Goal: Information Seeking & Learning: Learn about a topic

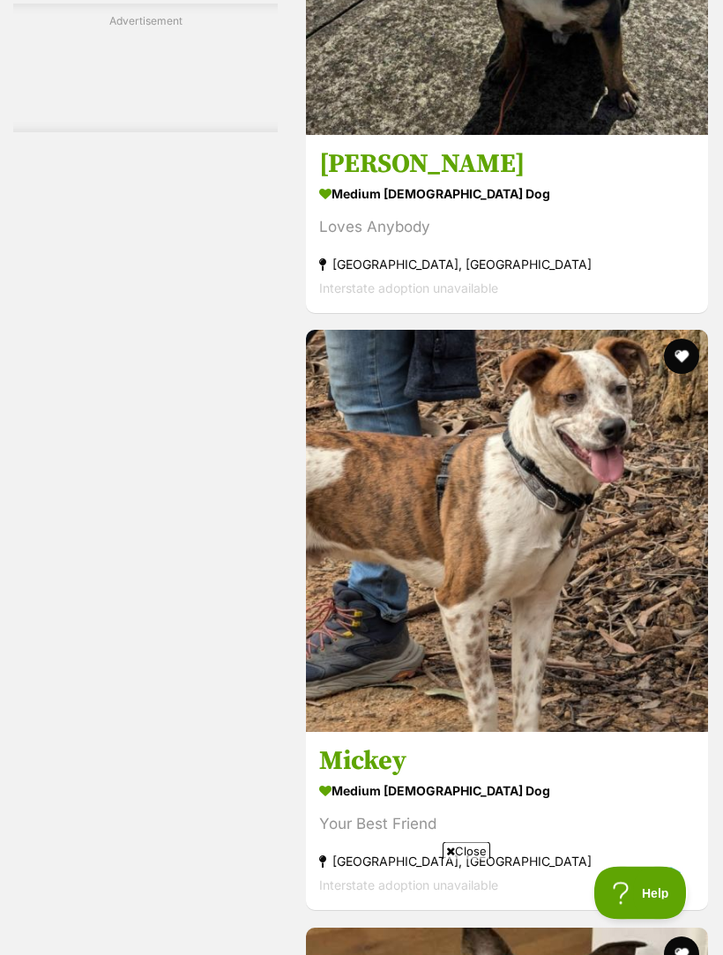
scroll to position [5510, 0]
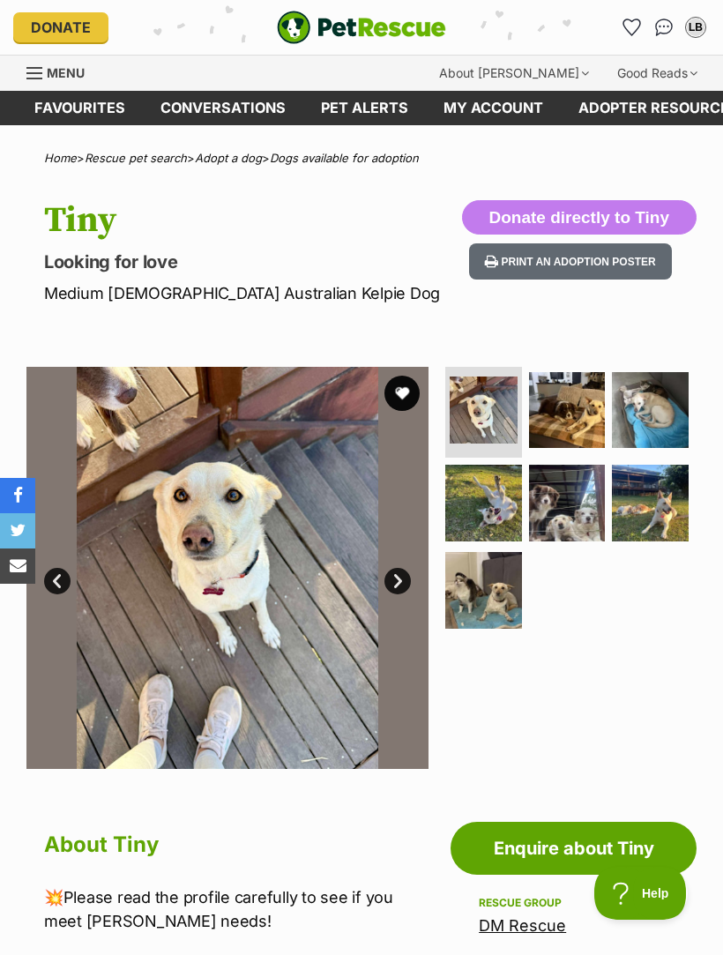
click at [587, 408] on img at bounding box center [567, 410] width 77 height 77
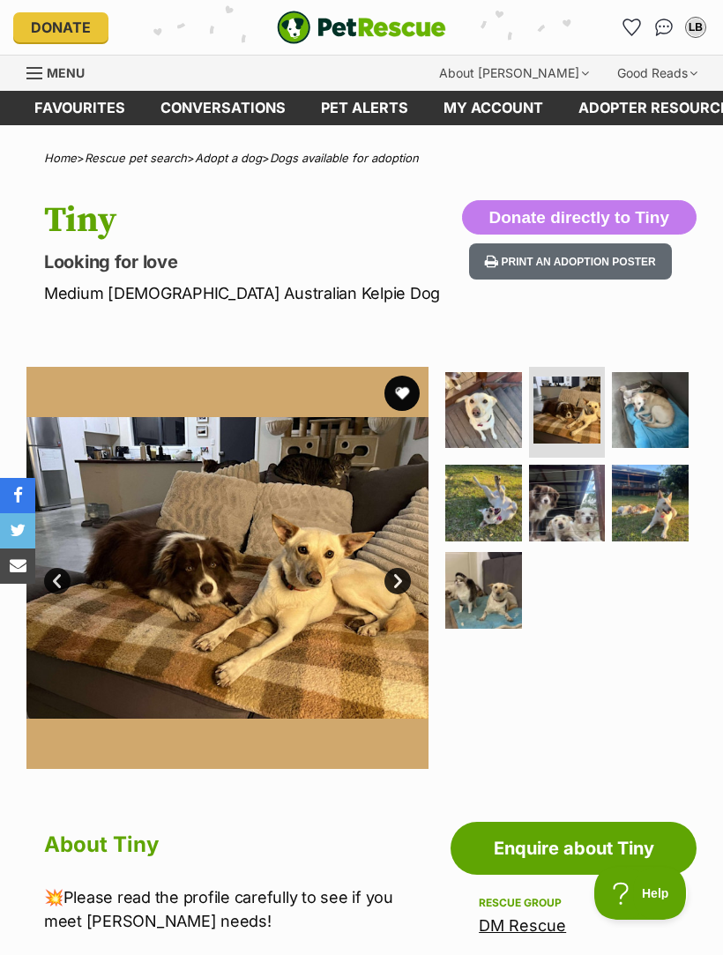
click at [673, 405] on img at bounding box center [650, 410] width 77 height 77
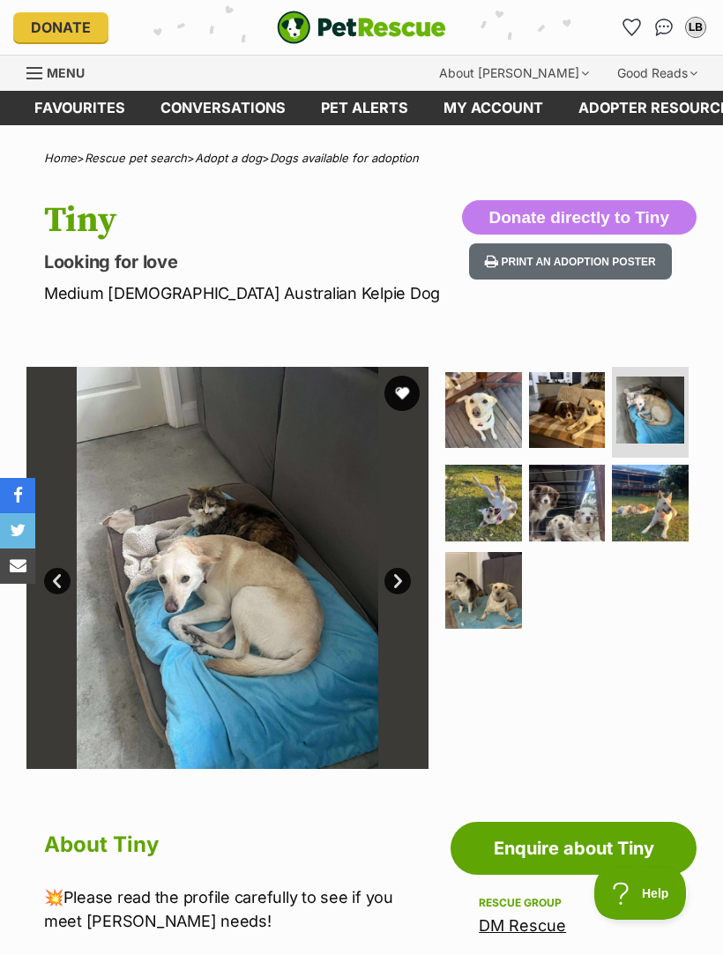
click at [490, 512] on img at bounding box center [483, 503] width 77 height 77
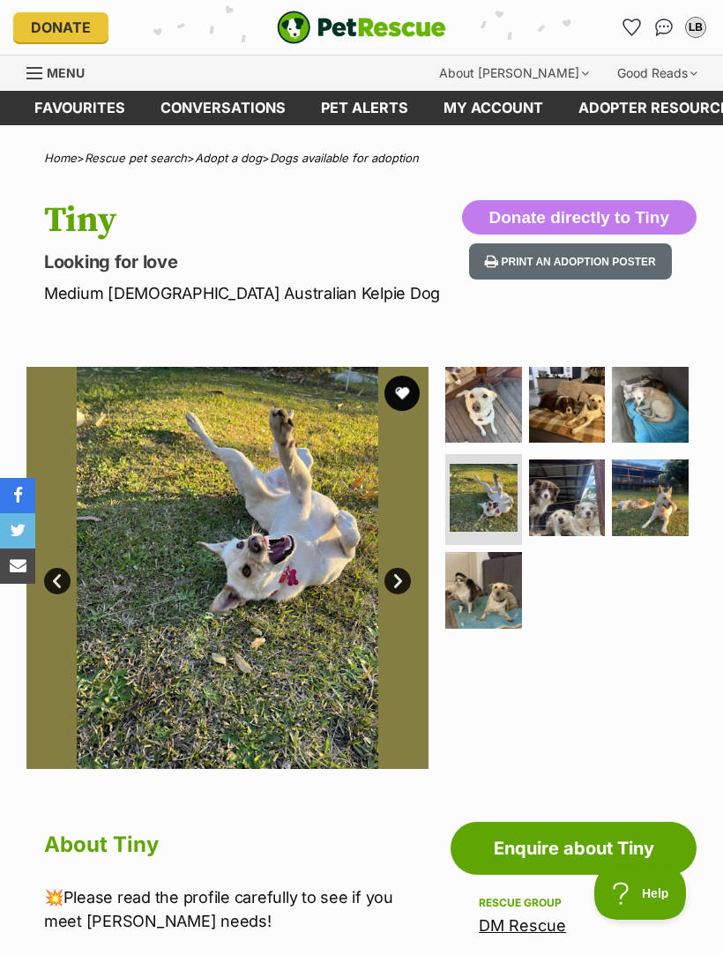
click at [581, 494] on img at bounding box center [567, 497] width 77 height 77
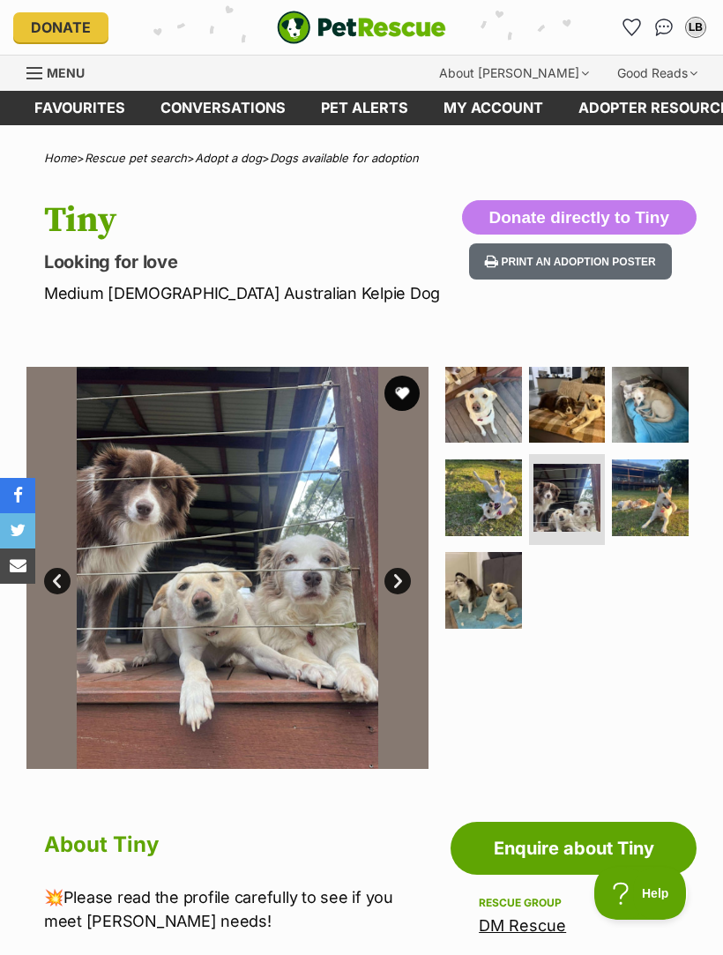
click at [665, 489] on img at bounding box center [650, 497] width 77 height 77
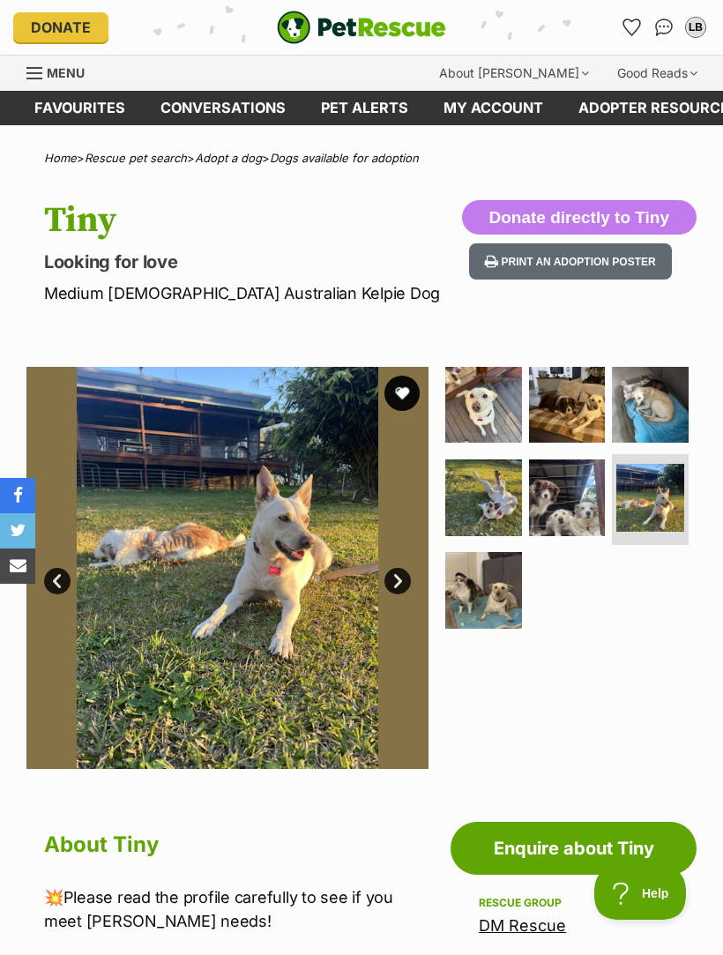
click at [500, 589] on img at bounding box center [483, 590] width 77 height 77
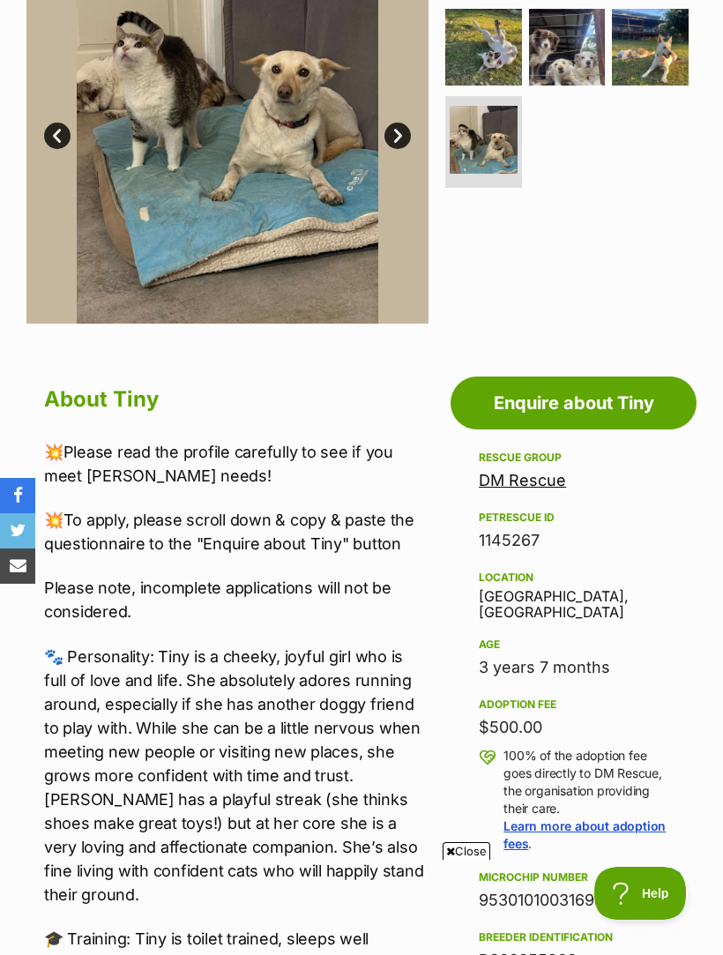
scroll to position [448, 0]
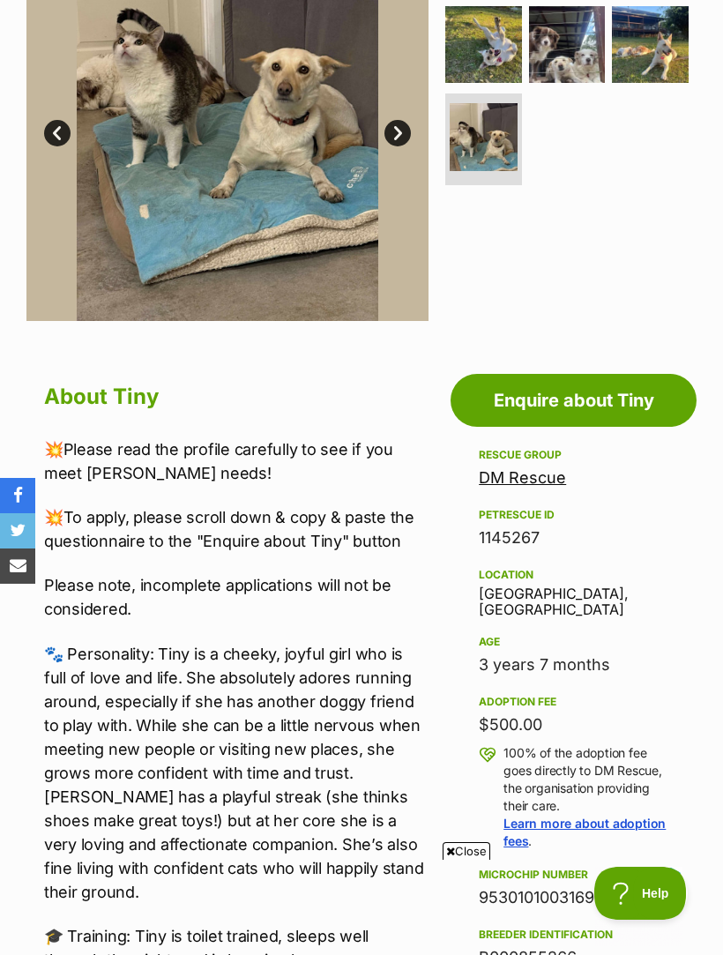
click at [691, 265] on div at bounding box center [569, 120] width 255 height 402
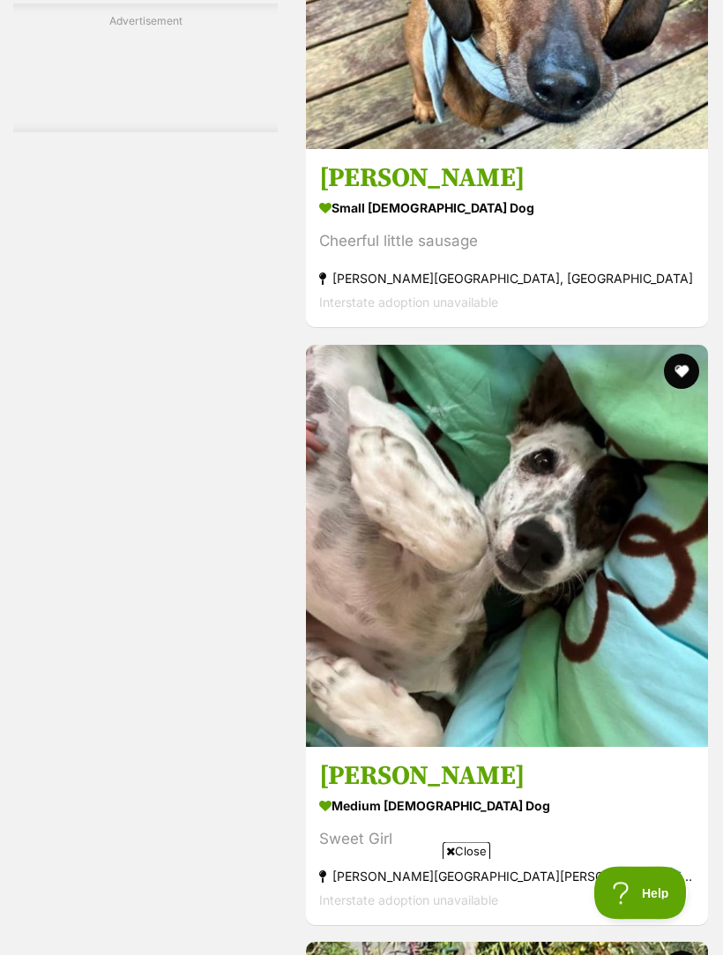
scroll to position [5354, 0]
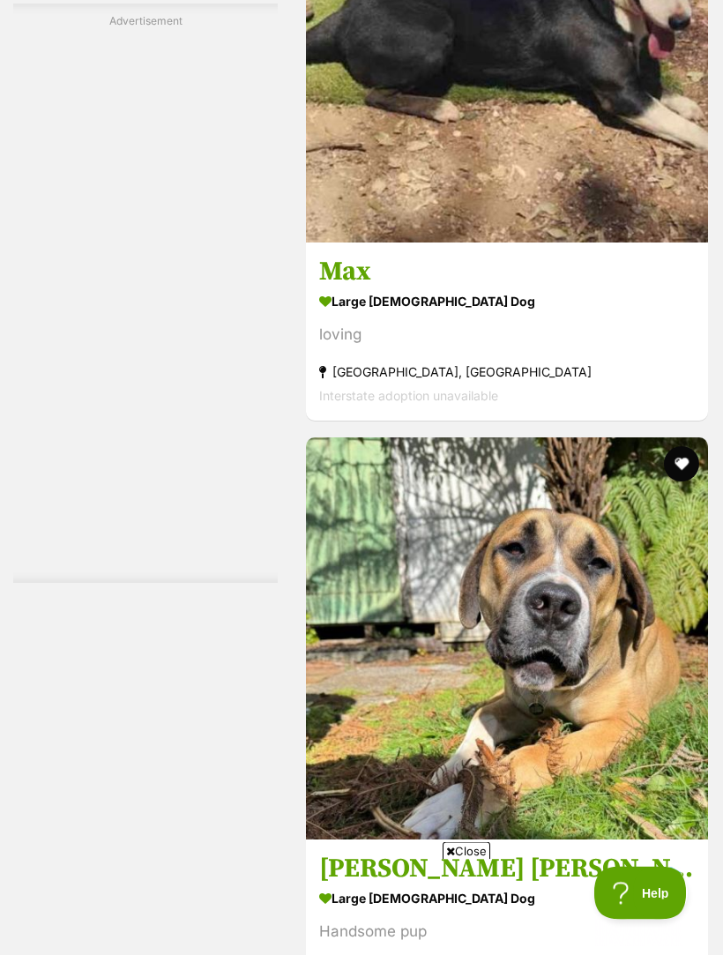
scroll to position [5694, 0]
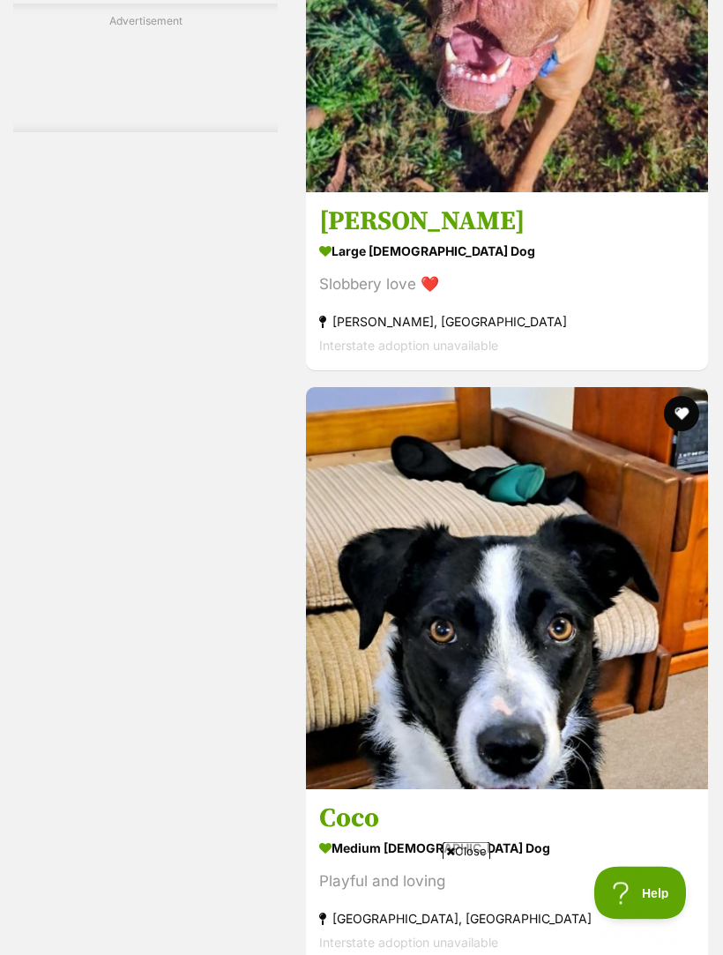
scroll to position [5453, 0]
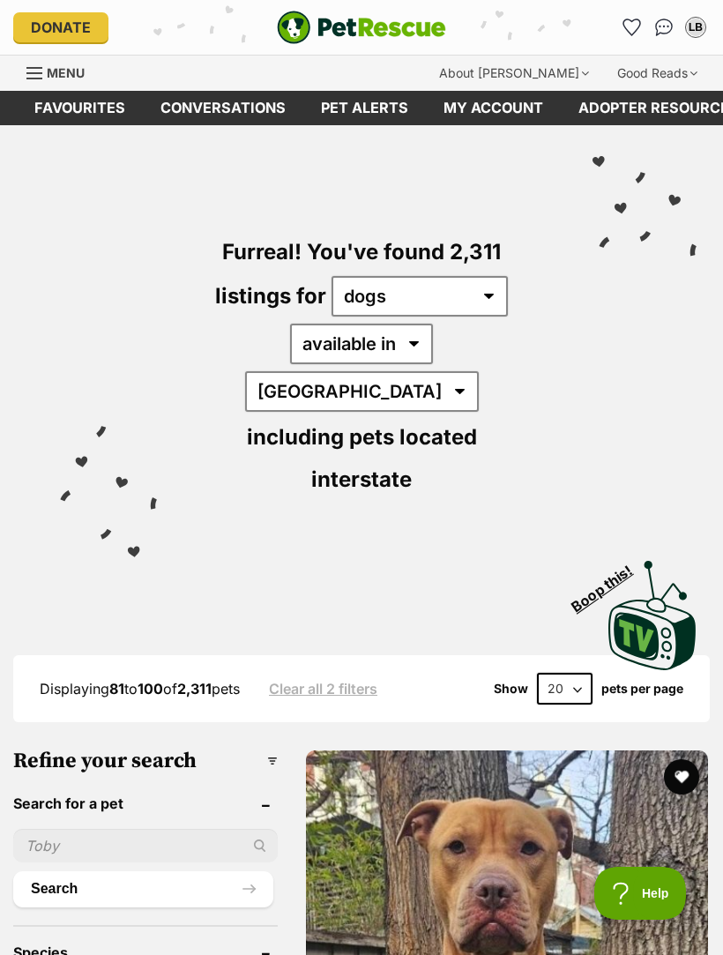
click at [439, 34] on img "PetRescue" at bounding box center [361, 28] width 169 height 34
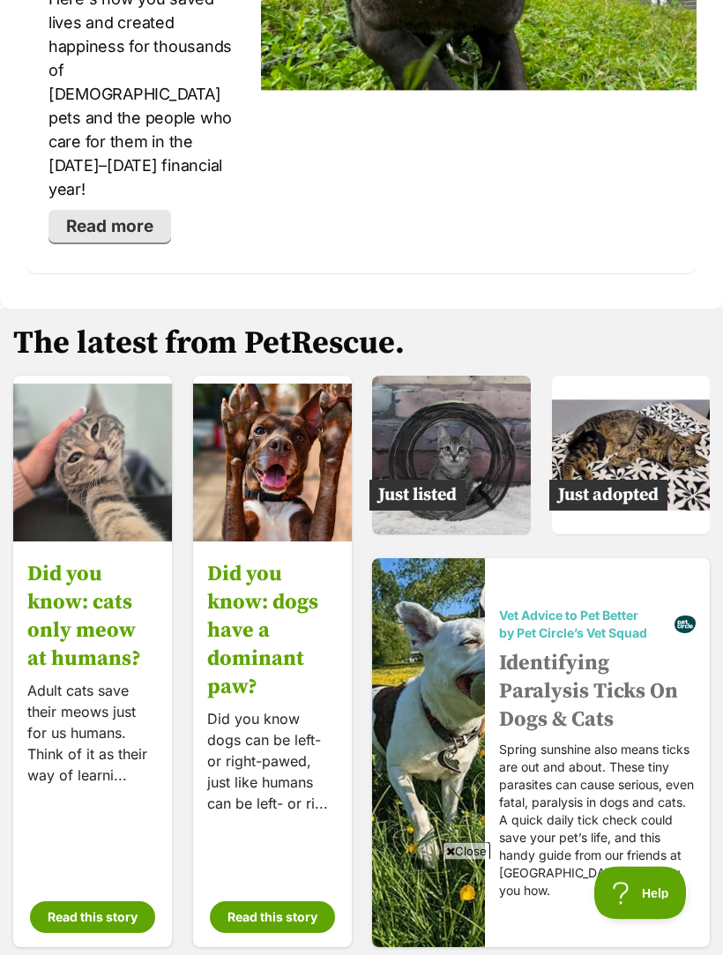
scroll to position [3865, 0]
click at [636, 376] on img at bounding box center [631, 455] width 159 height 159
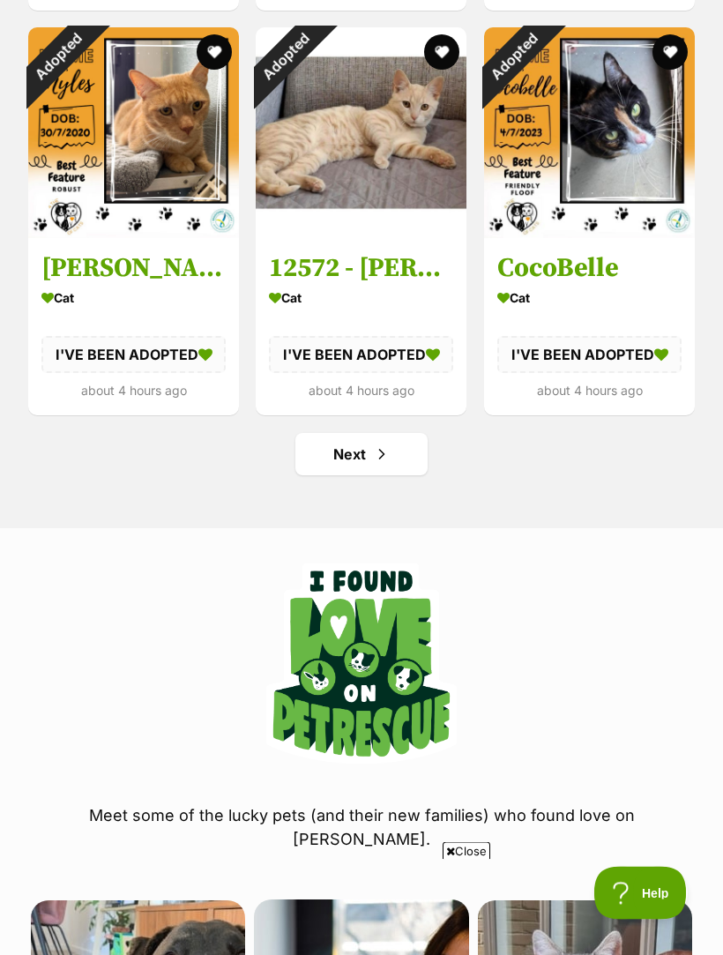
scroll to position [2202, 0]
click at [398, 450] on link "Next" at bounding box center [361, 454] width 132 height 42
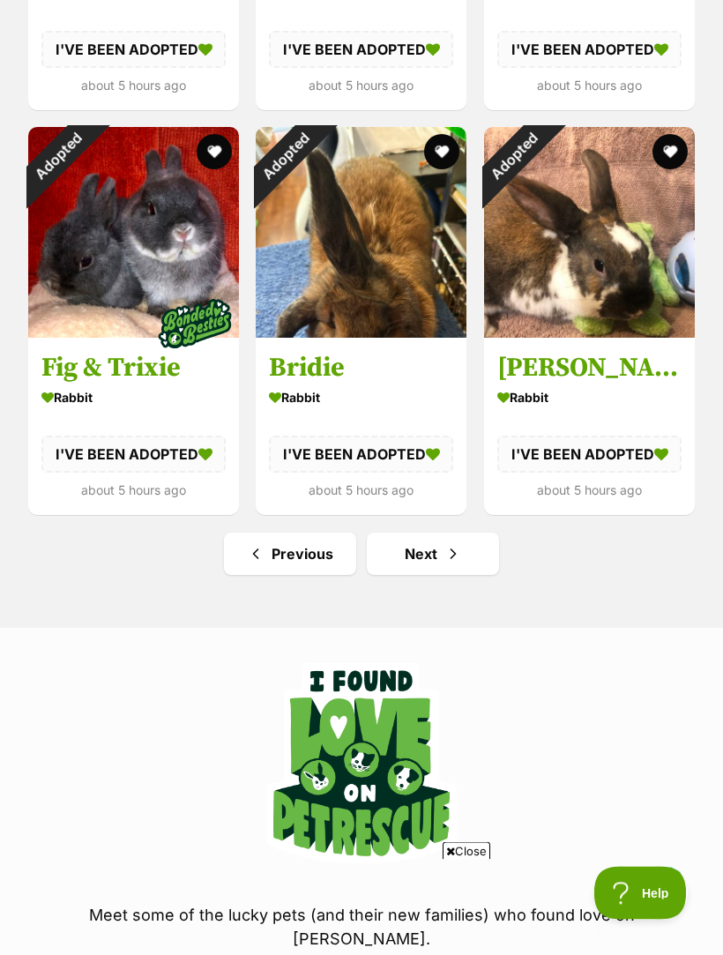
scroll to position [2103, 0]
click at [452, 545] on span "Next page" at bounding box center [453, 553] width 18 height 21
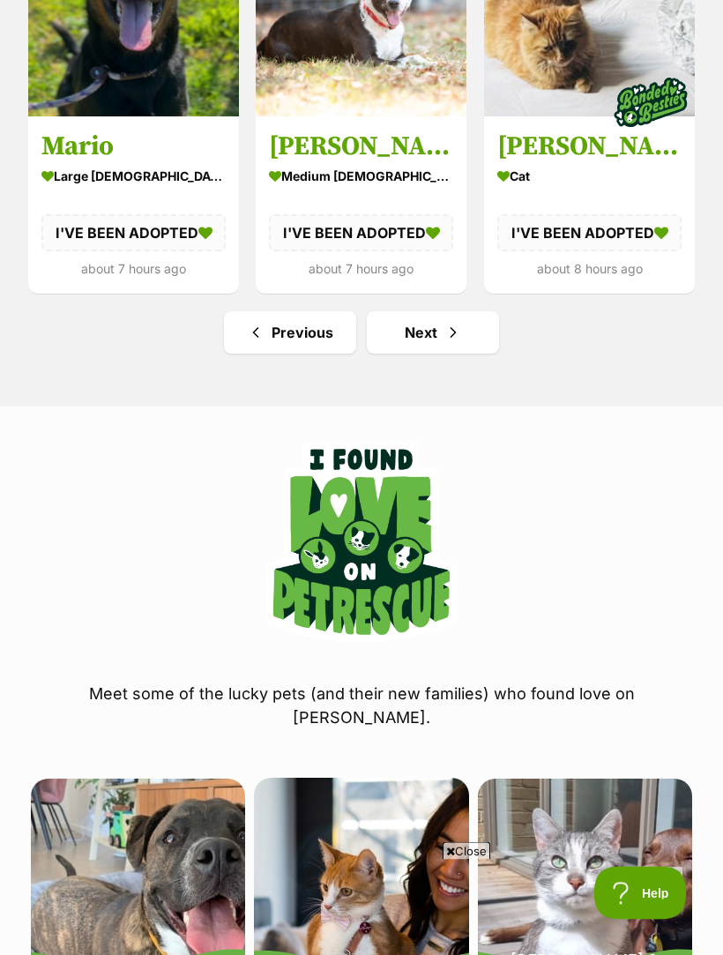
scroll to position [2344, 0]
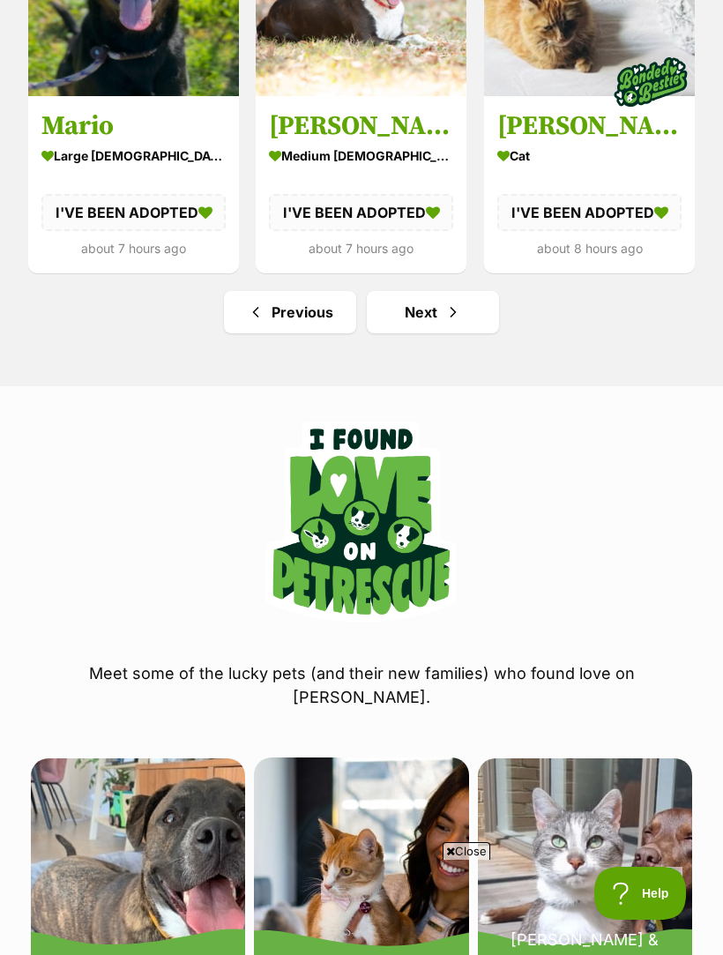
click at [458, 310] on span "Next page" at bounding box center [453, 312] width 18 height 21
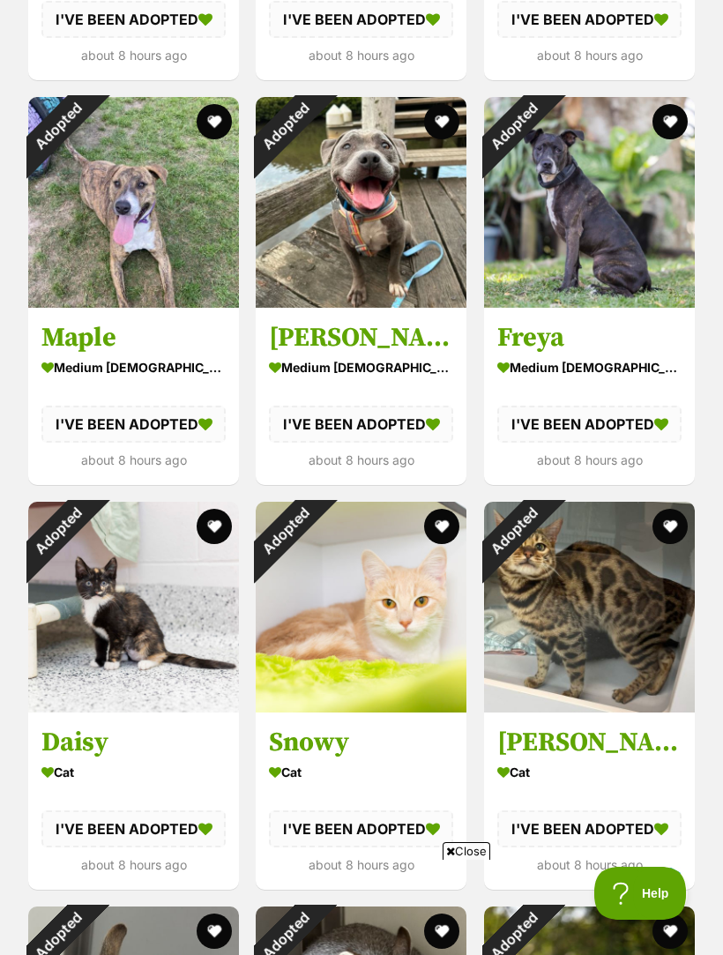
scroll to position [1321, 0]
